Goal: Navigation & Orientation: Find specific page/section

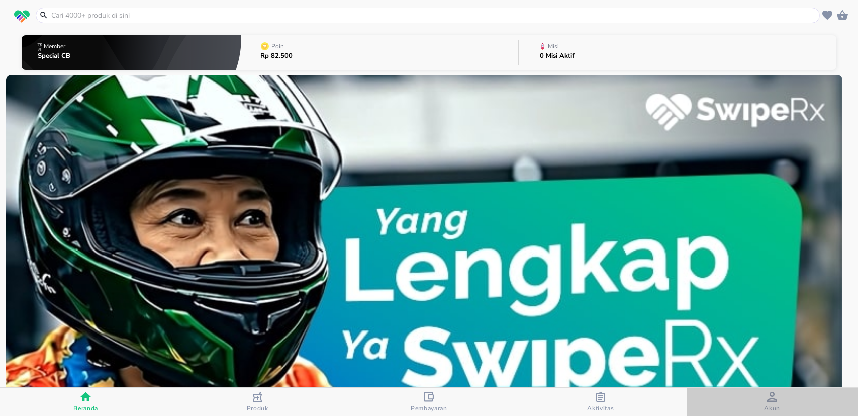
click at [768, 399] on div "Akun" at bounding box center [772, 402] width 16 height 21
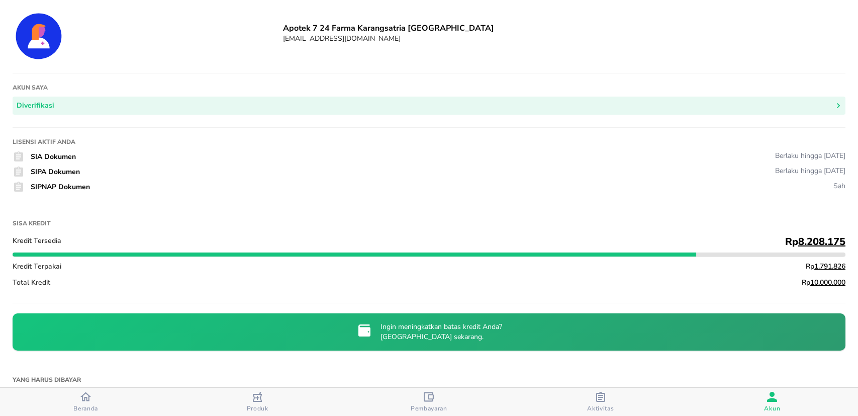
click at [78, 395] on div "Beranda" at bounding box center [85, 401] width 25 height 21
